Goal: Task Accomplishment & Management: Use online tool/utility

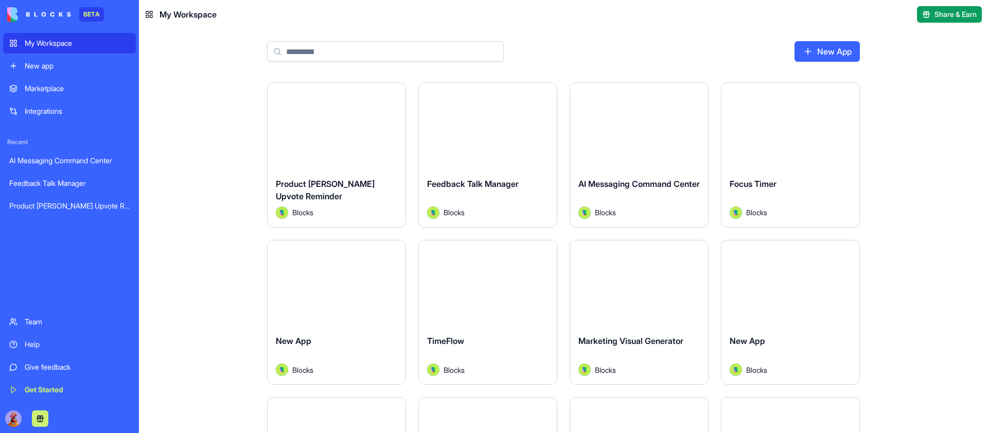
click at [405, 51] on input at bounding box center [385, 51] width 237 height 21
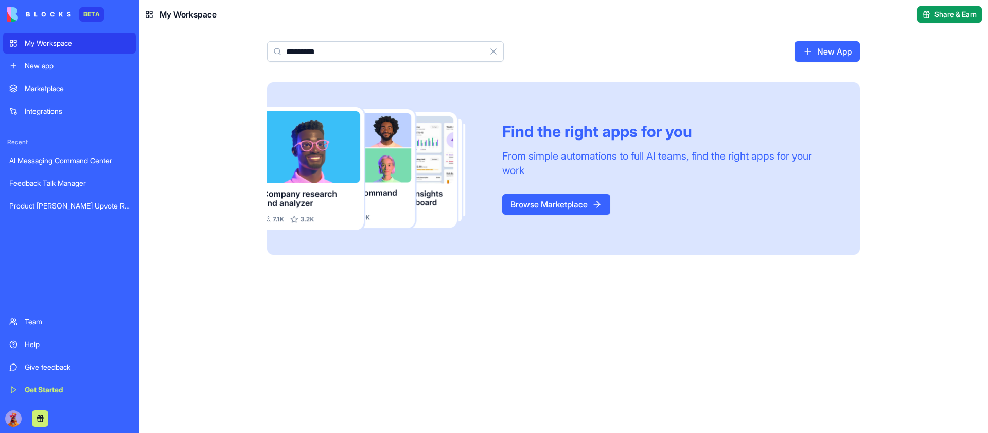
type input "**********"
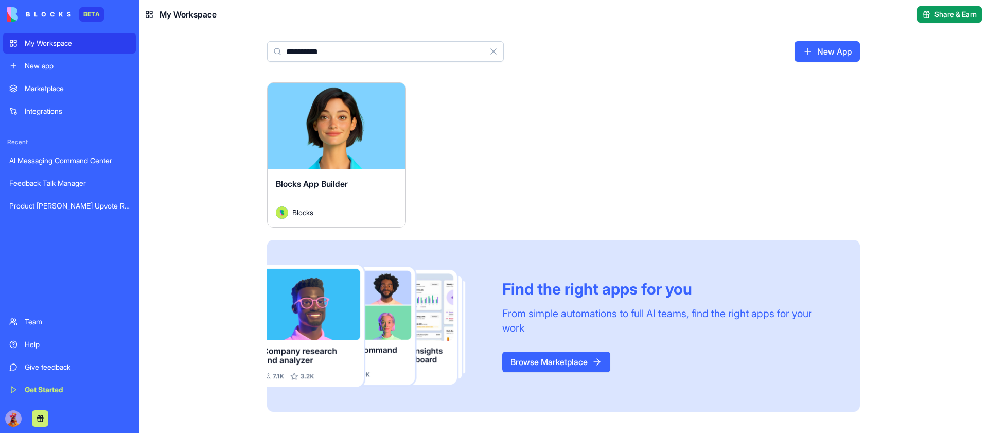
type input "**********"
click at [353, 129] on button "Launch" at bounding box center [336, 126] width 77 height 21
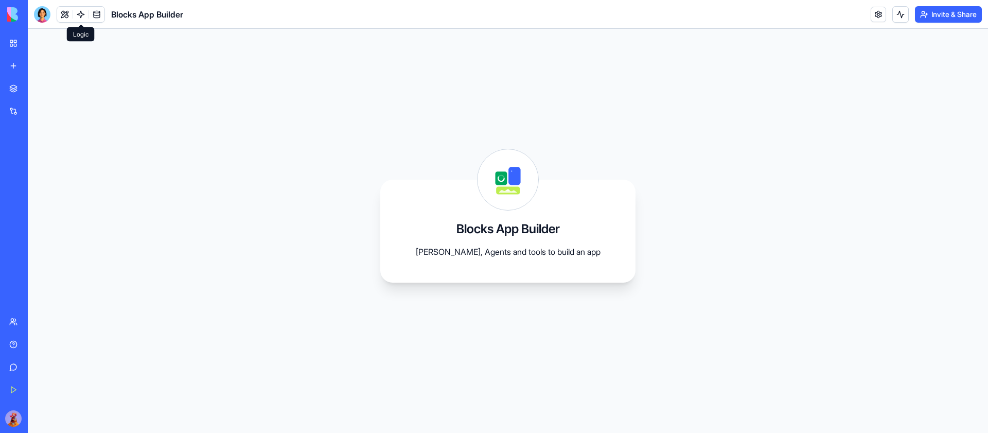
click at [78, 17] on link at bounding box center [80, 14] width 15 height 15
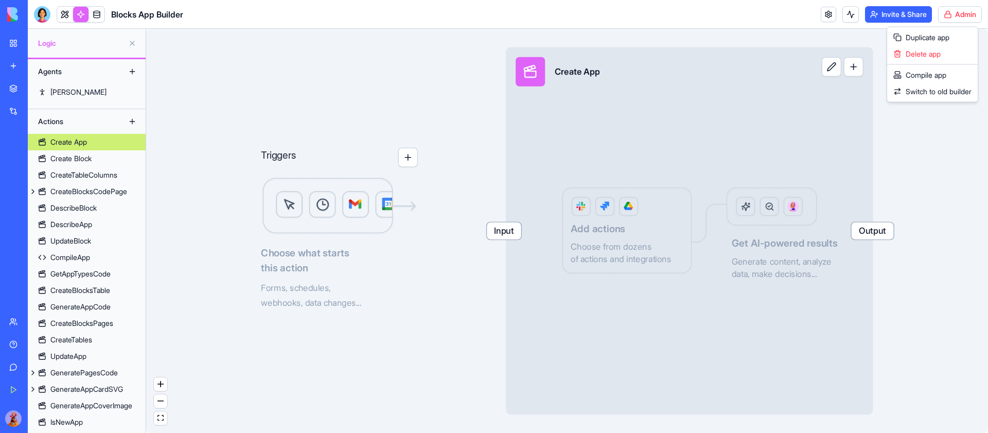
click at [963, 17] on html "BETA My Workspace New app Marketplace Integrations Recent AI Messaging Command …" at bounding box center [494, 216] width 988 height 433
click at [941, 91] on span "Switch to old builder" at bounding box center [938, 91] width 66 height 10
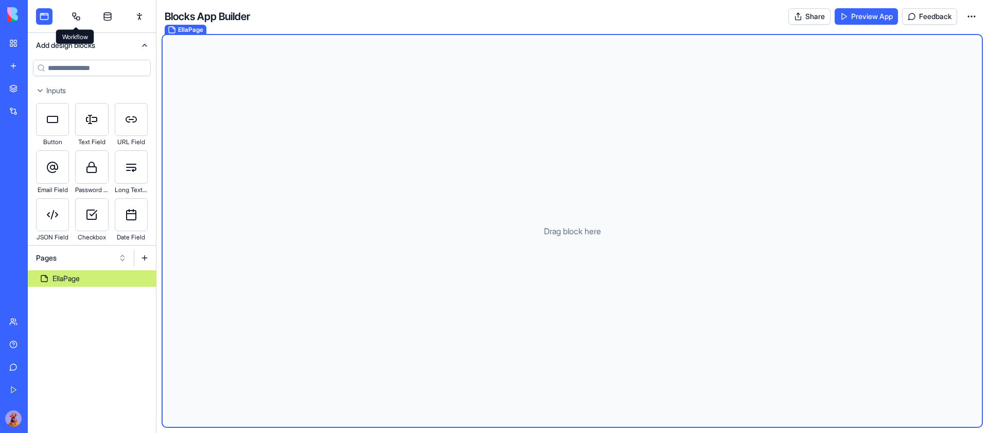
click at [80, 11] on link at bounding box center [76, 16] width 16 height 16
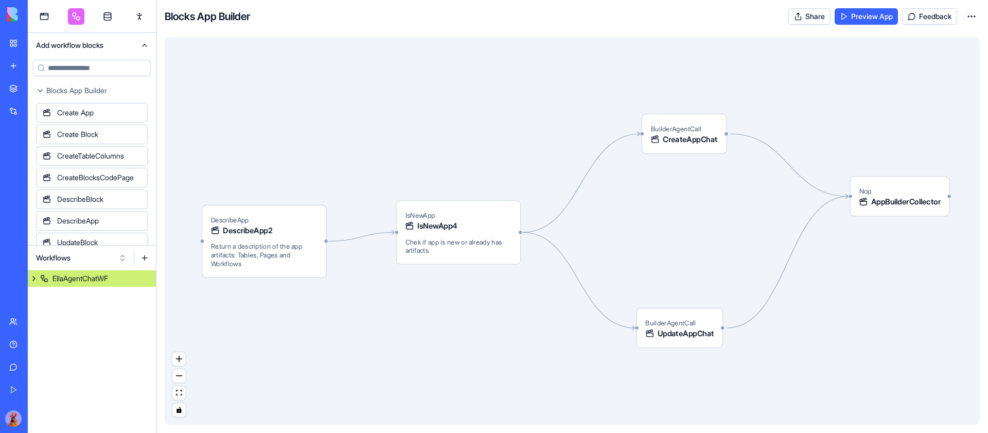
click at [78, 276] on div "EllaAgentChatWF" at bounding box center [80, 278] width 56 height 10
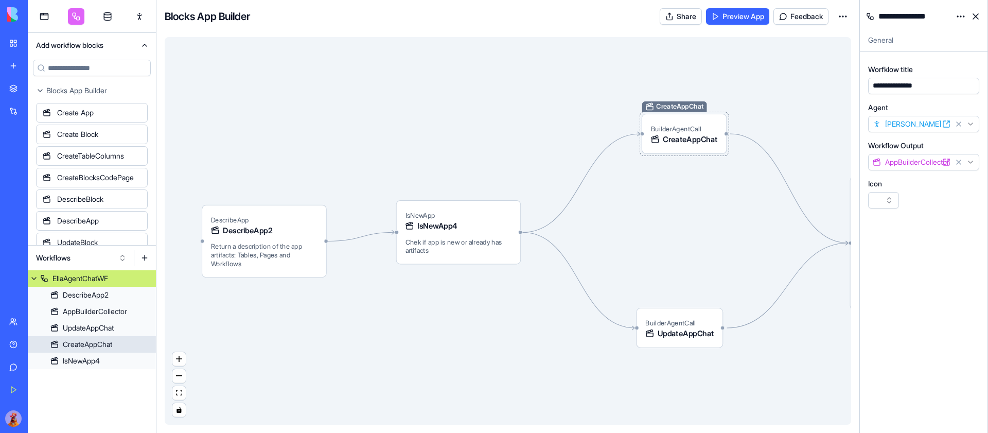
click at [674, 138] on span "CreateAppChat" at bounding box center [690, 139] width 55 height 11
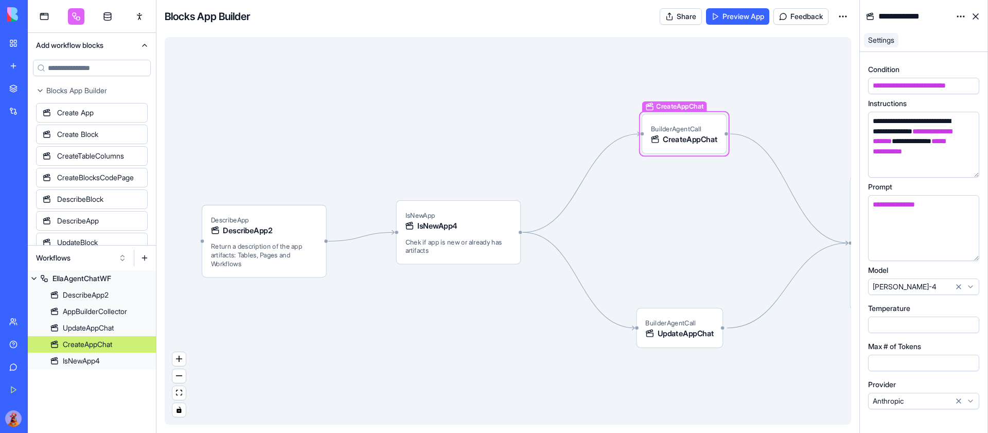
click at [971, 403] on html "BETA My Workspace New app Marketplace Integrations Recent AI Messaging Command …" at bounding box center [494, 216] width 988 height 433
click at [703, 345] on div "UpdateAppChat BuilderAgentCall UpdateAppChat" at bounding box center [679, 328] width 87 height 40
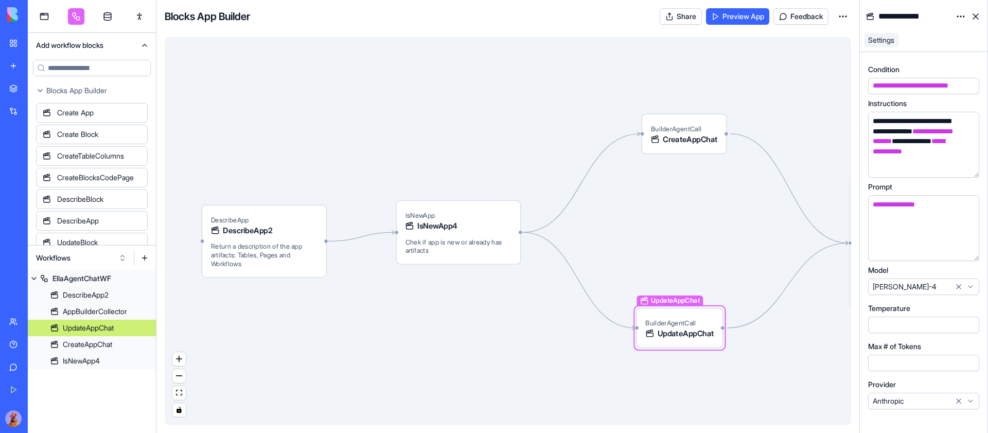
click at [969, 401] on html "BETA My Workspace New app Marketplace Integrations Recent AI Messaging Command …" at bounding box center [494, 216] width 988 height 433
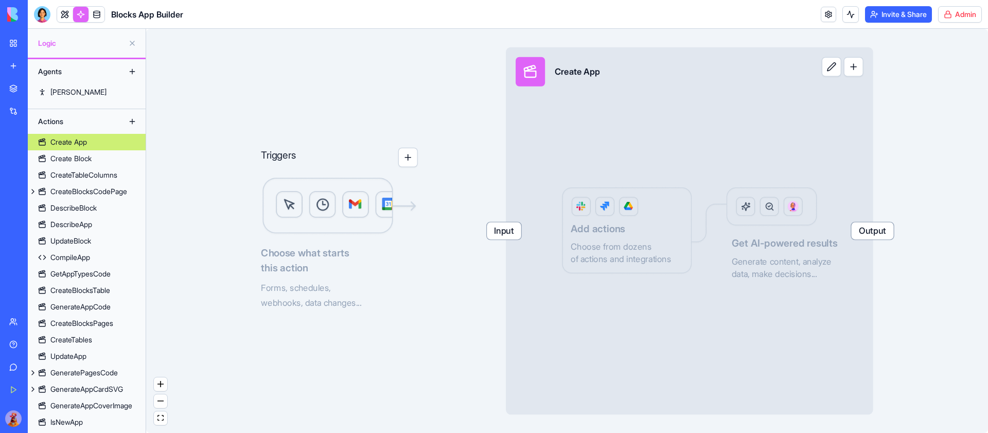
click at [966, 9] on html "BETA My Workspace New app Marketplace Integrations Recent AI Messaging Command …" at bounding box center [494, 216] width 988 height 433
click at [936, 90] on span "Switch to old builder" at bounding box center [938, 91] width 66 height 10
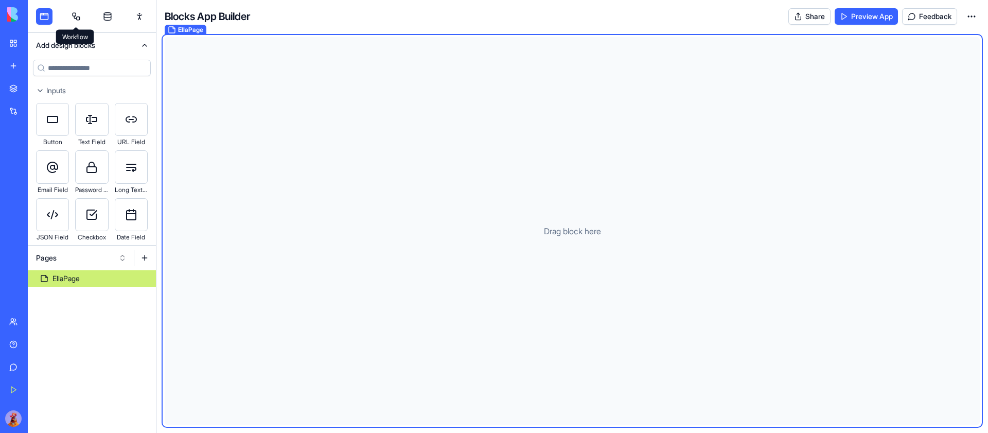
click at [75, 8] on link at bounding box center [76, 16] width 16 height 16
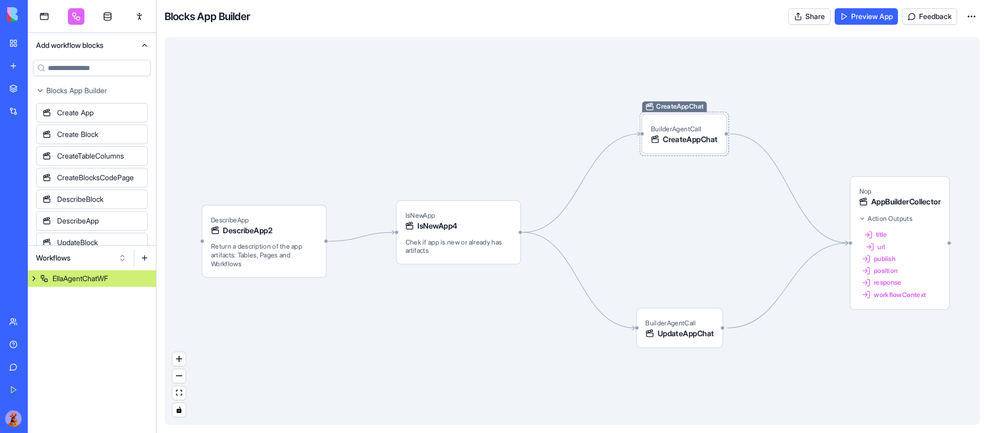
click at [700, 128] on span "BuilderAgentCall" at bounding box center [676, 128] width 50 height 8
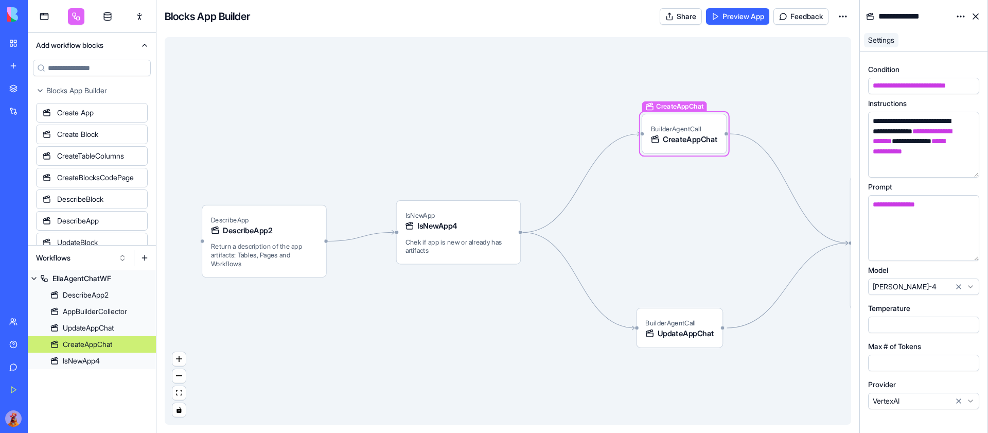
click at [973, 403] on html "BETA My Workspace New app Marketplace Integrations Recent AI Messaging Command …" at bounding box center [494, 216] width 988 height 433
click at [711, 343] on div "UpdateAppChat BuilderAgentCall UpdateAppChat" at bounding box center [679, 328] width 87 height 40
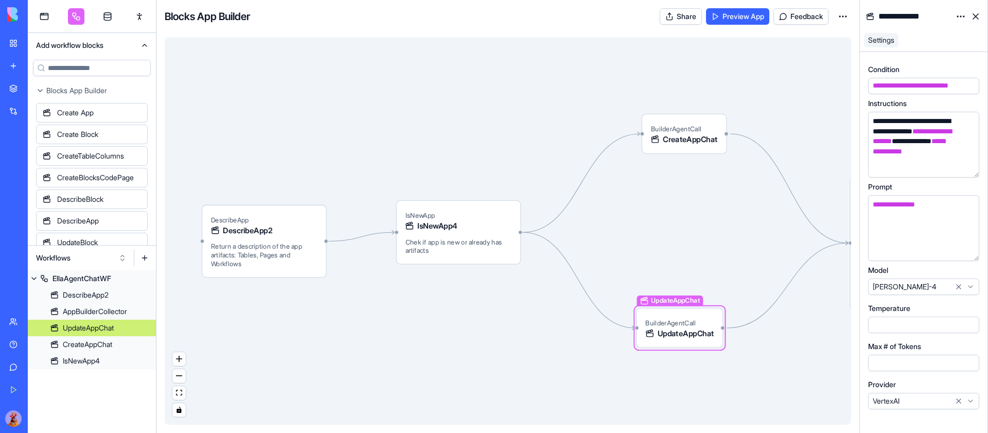
click at [975, 398] on html "BETA My Workspace New app Marketplace Integrations Recent AI Messaging Command …" at bounding box center [494, 216] width 988 height 433
click at [953, 31] on div "**********" at bounding box center [924, 16] width 128 height 33
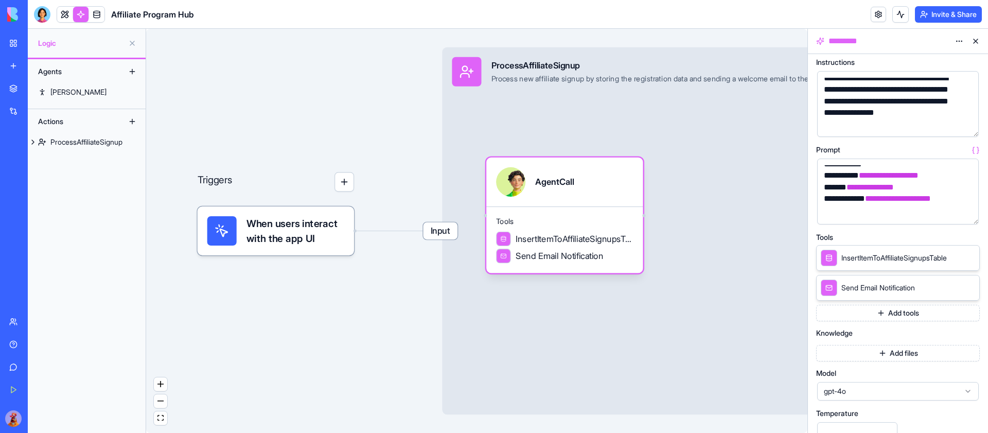
scroll to position [188, 0]
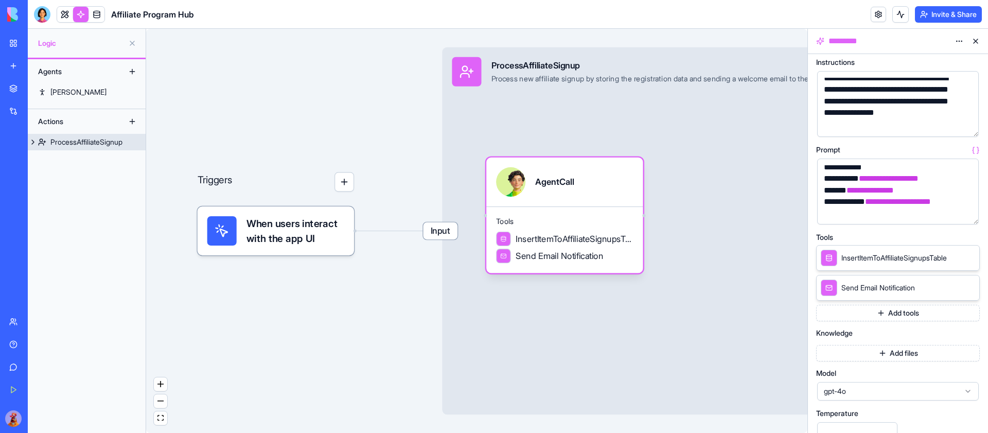
click at [700, 85] on div "ProcessAffiliateSignup Process new affiliate signup by storing the registration…" at bounding box center [671, 71] width 360 height 29
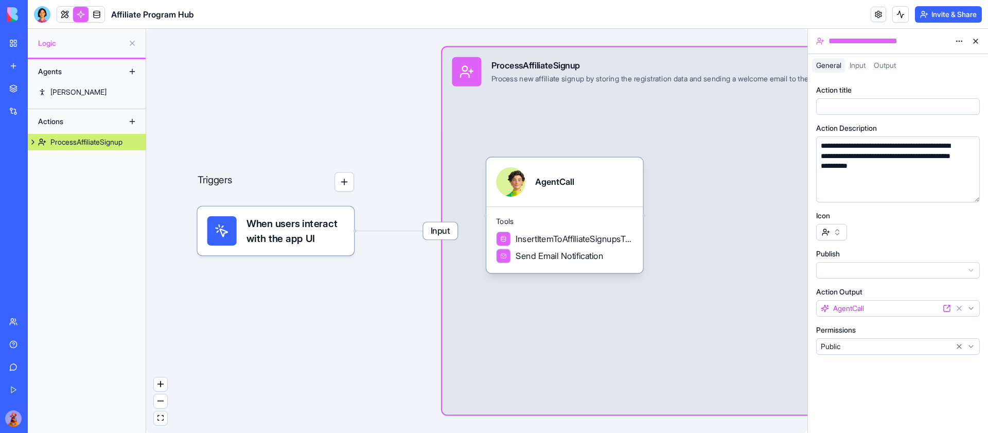
click at [972, 7] on button "Invite & Share" at bounding box center [948, 14] width 67 height 16
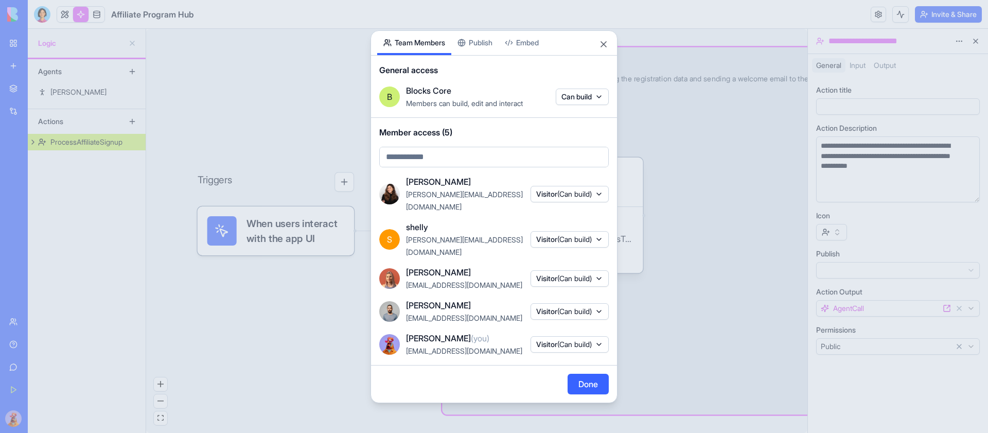
click at [479, 59] on body "**********" at bounding box center [494, 216] width 988 height 433
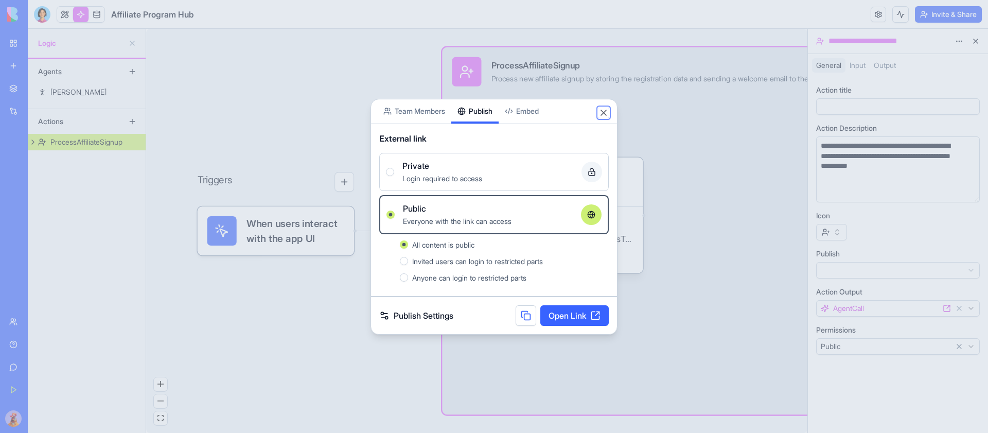
click at [604, 111] on button "Close" at bounding box center [603, 113] width 10 height 10
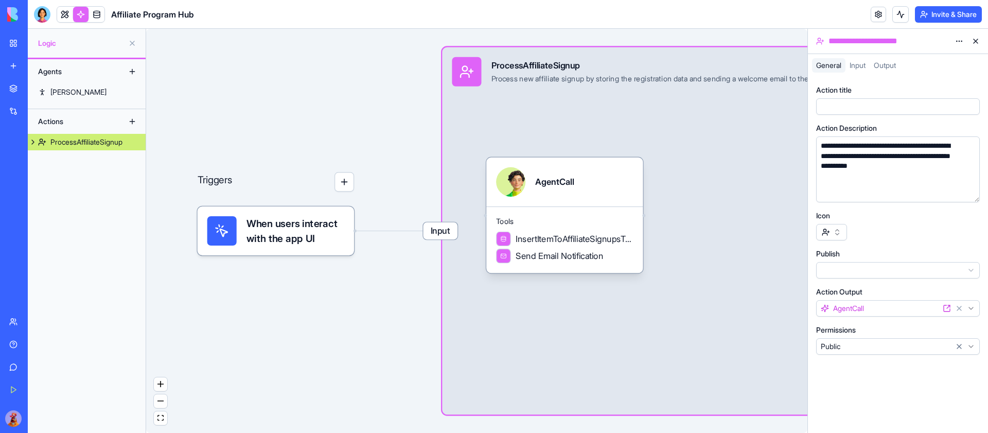
click at [145, 12] on span "Affiliate Program Hub" at bounding box center [152, 14] width 83 height 12
copy header "Affiliate Program Hub"
